Goal: Transaction & Acquisition: Purchase product/service

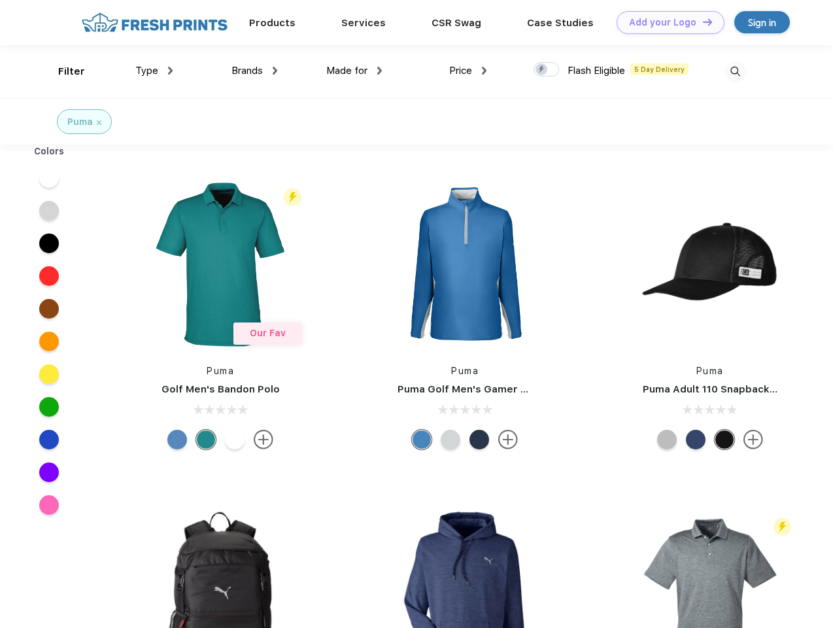
click at [666, 22] on link "Add your Logo Design Tool" at bounding box center [671, 22] width 108 height 23
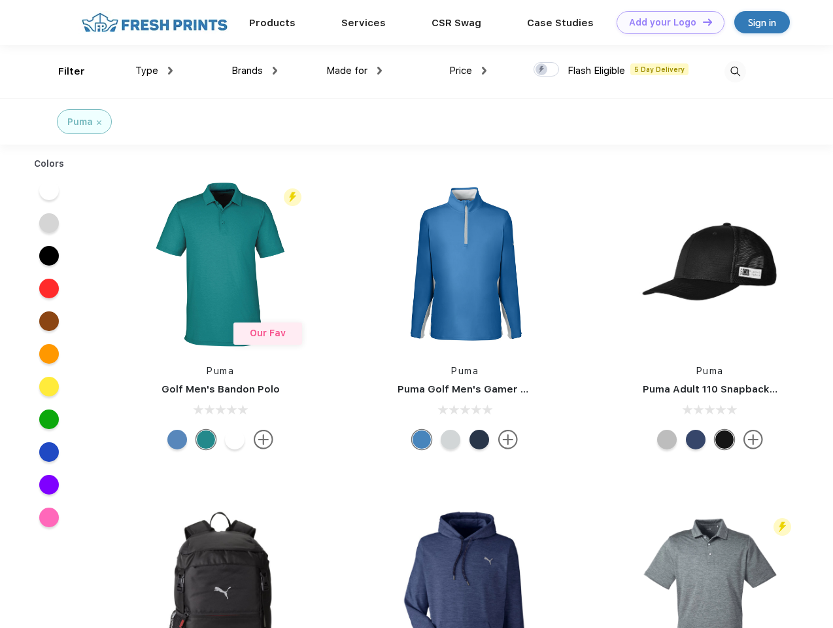
click at [0, 0] on div "Design Tool" at bounding box center [0, 0] width 0 height 0
click at [702, 22] on link "Add your Logo Design Tool" at bounding box center [671, 22] width 108 height 23
click at [63, 71] on div "Filter" at bounding box center [71, 71] width 27 height 15
click at [154, 71] on span "Type" at bounding box center [146, 71] width 23 height 12
click at [254, 71] on span "Brands" at bounding box center [247, 71] width 31 height 12
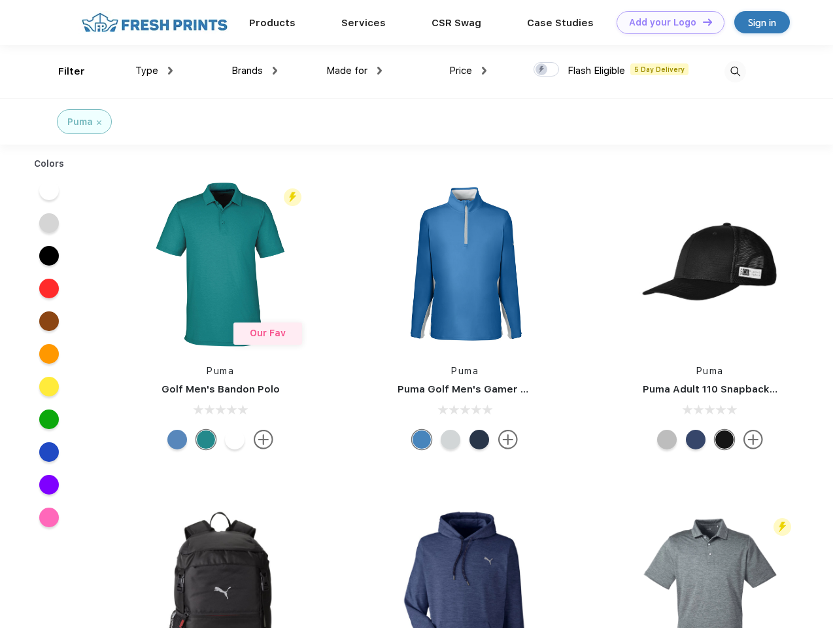
click at [354, 71] on span "Made for" at bounding box center [346, 71] width 41 height 12
click at [468, 71] on span "Price" at bounding box center [460, 71] width 23 height 12
click at [547, 70] on div at bounding box center [547, 69] width 26 height 14
click at [542, 70] on input "checkbox" at bounding box center [538, 65] width 9 height 9
click at [735, 71] on img at bounding box center [736, 72] width 22 height 22
